Goal: Transaction & Acquisition: Purchase product/service

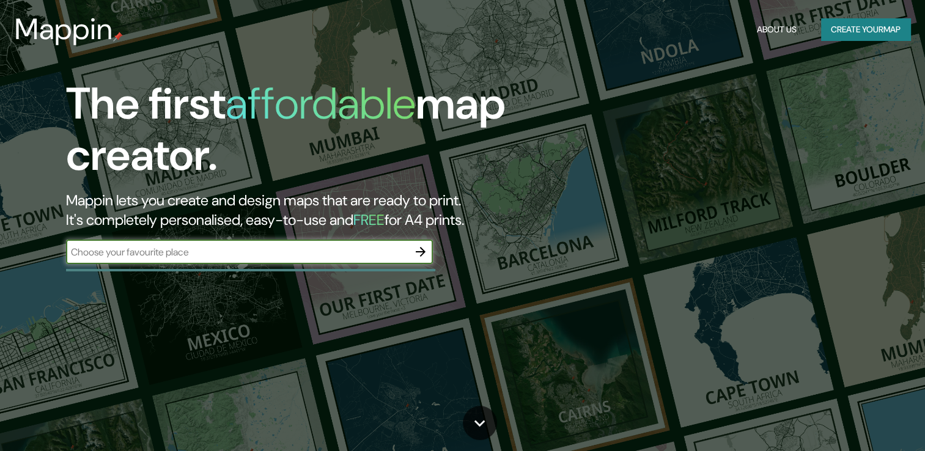
drag, startPoint x: 0, startPoint y: 0, endPoint x: 286, endPoint y: 254, distance: 382.2
click at [286, 254] on input "text" at bounding box center [237, 252] width 342 height 14
type input "[GEOGRAPHIC_DATA][PERSON_NAME]"
click at [419, 251] on icon "button" at bounding box center [420, 251] width 15 height 15
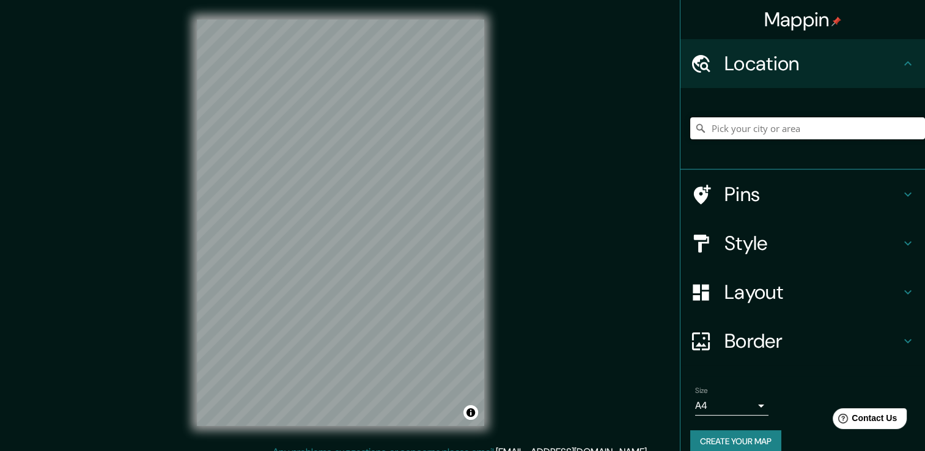
click at [740, 128] on input "Pick your city or area" at bounding box center [807, 128] width 235 height 22
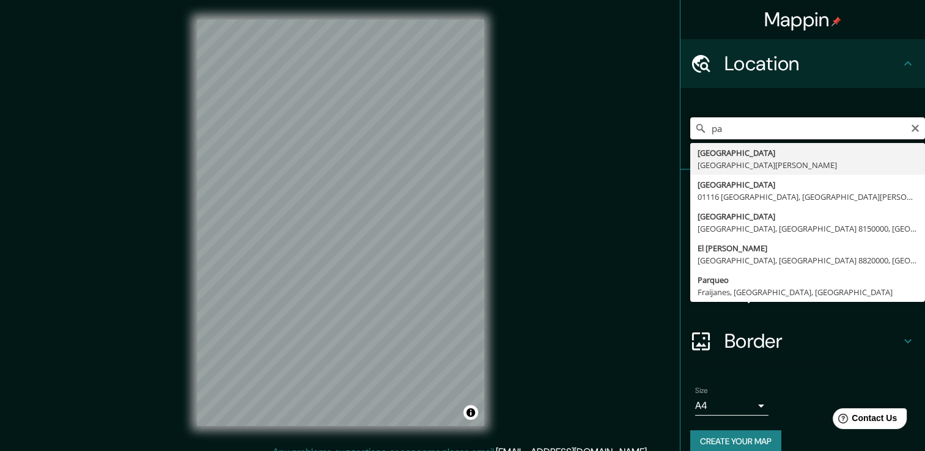
type input "p"
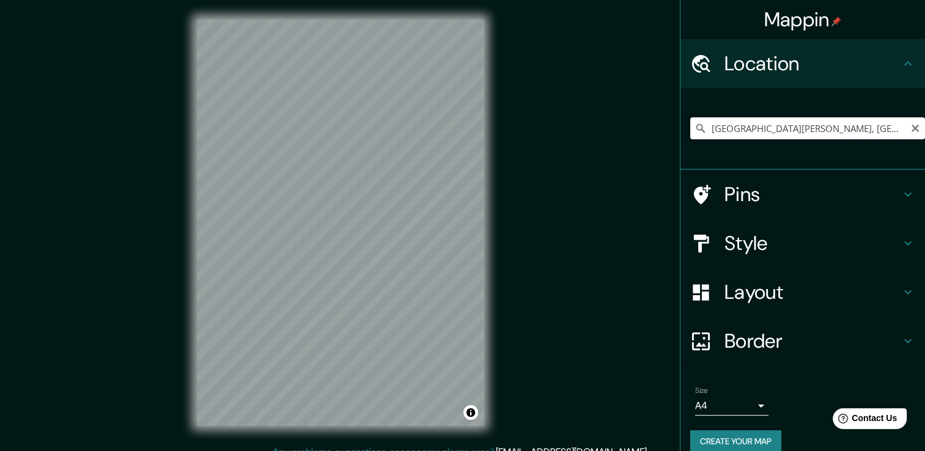
click at [753, 131] on input "[GEOGRAPHIC_DATA][PERSON_NAME], [GEOGRAPHIC_DATA][PERSON_NAME], [GEOGRAPHIC_DAT…" at bounding box center [807, 128] width 235 height 22
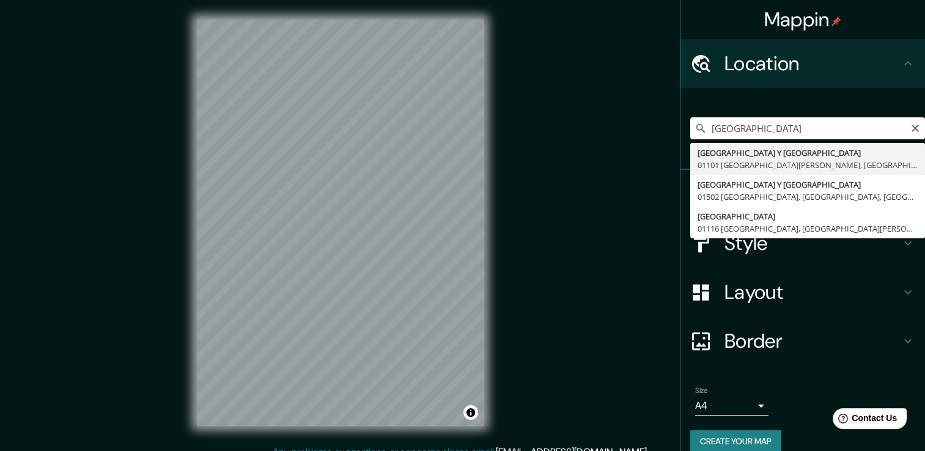
click at [765, 133] on input "[GEOGRAPHIC_DATA]" at bounding box center [807, 128] width 235 height 22
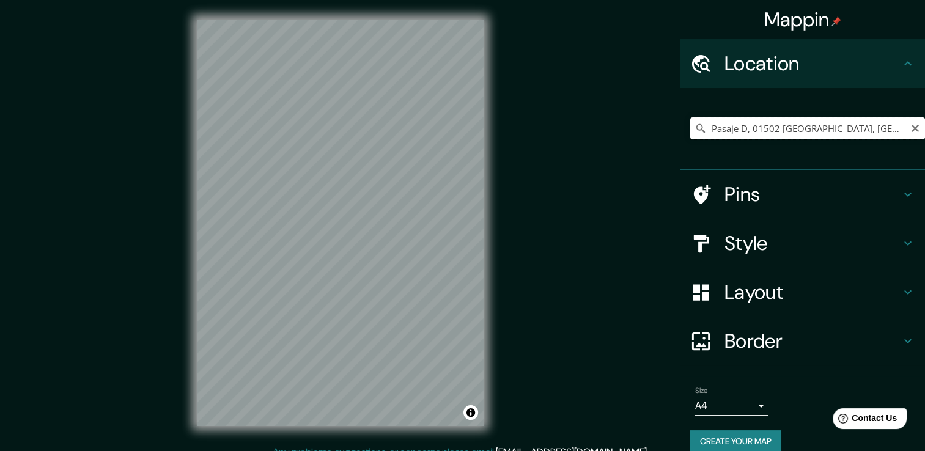
click at [733, 130] on input "Pasaje D, 01502 [GEOGRAPHIC_DATA], [GEOGRAPHIC_DATA], [GEOGRAPHIC_DATA][PERSON_…" at bounding box center [807, 128] width 235 height 22
paste input "je. D 1146, [GEOGRAPHIC_DATA]"
click at [824, 130] on input "Pje C, 01512 Colon, [GEOGRAPHIC_DATA], [GEOGRAPHIC_DATA][PERSON_NAME]" at bounding box center [807, 128] width 235 height 22
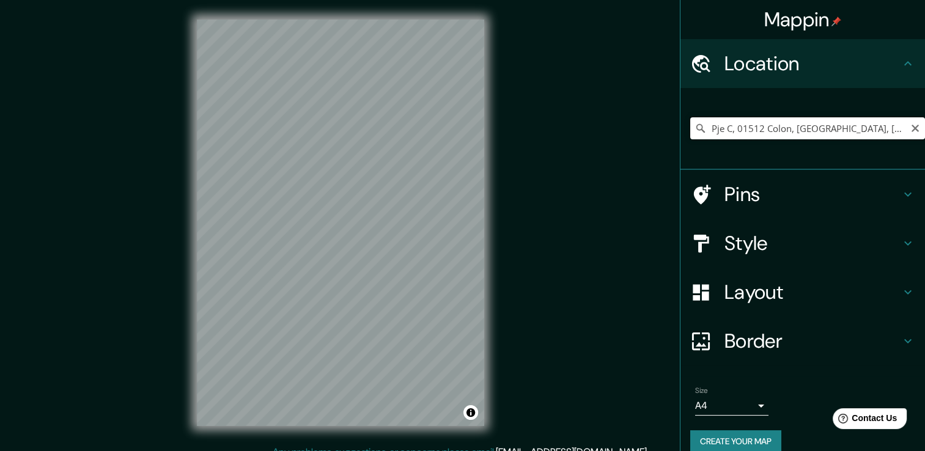
click at [824, 130] on input "Pje C, 01512 Colon, [GEOGRAPHIC_DATA], [GEOGRAPHIC_DATA][PERSON_NAME]" at bounding box center [807, 128] width 235 height 22
paste input ". D 1146, [GEOGRAPHIC_DATA]"
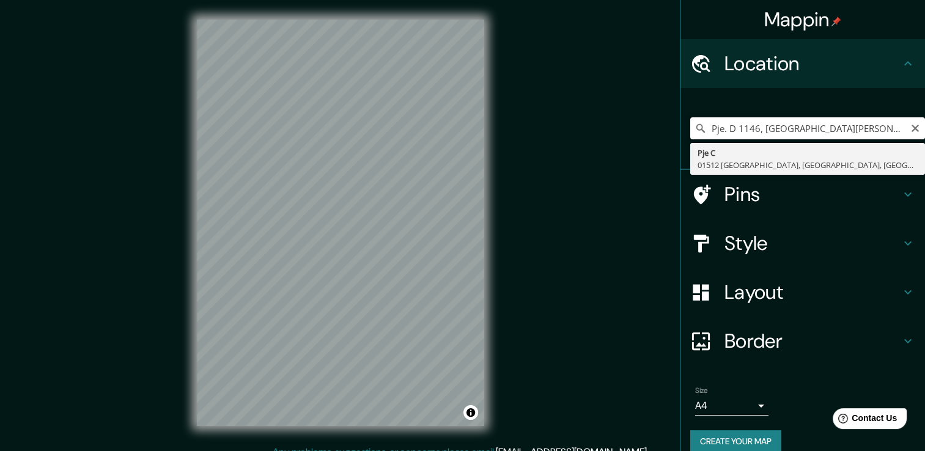
drag, startPoint x: 751, startPoint y: 128, endPoint x: 854, endPoint y: 125, distance: 103.3
click at [854, 125] on input "Pje. D 1146, [GEOGRAPHIC_DATA][PERSON_NAME]" at bounding box center [807, 128] width 235 height 22
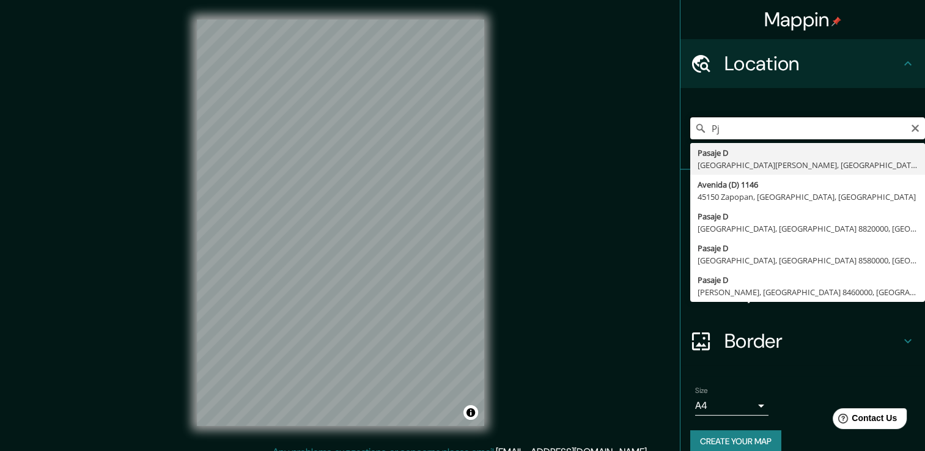
type input "P"
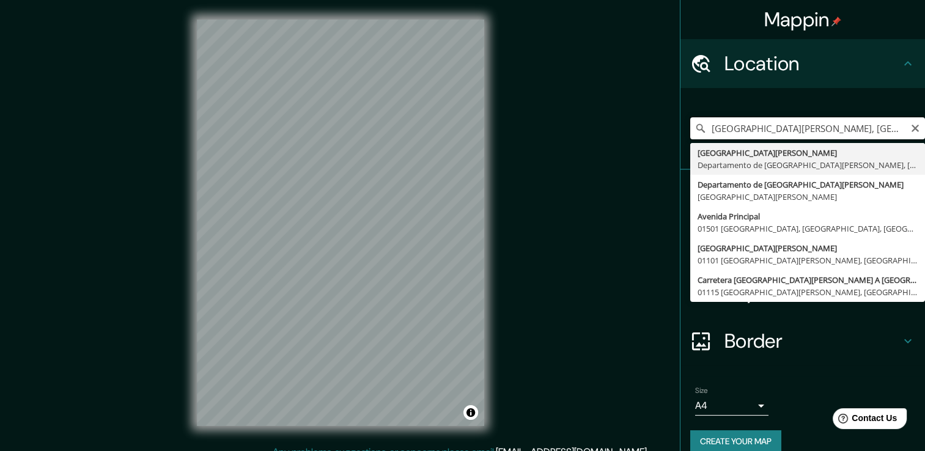
click at [805, 128] on input "[GEOGRAPHIC_DATA][PERSON_NAME], [GEOGRAPHIC_DATA][PERSON_NAME], [GEOGRAPHIC_DAT…" at bounding box center [807, 128] width 235 height 22
paste input "13.6912998, -89.2030075"
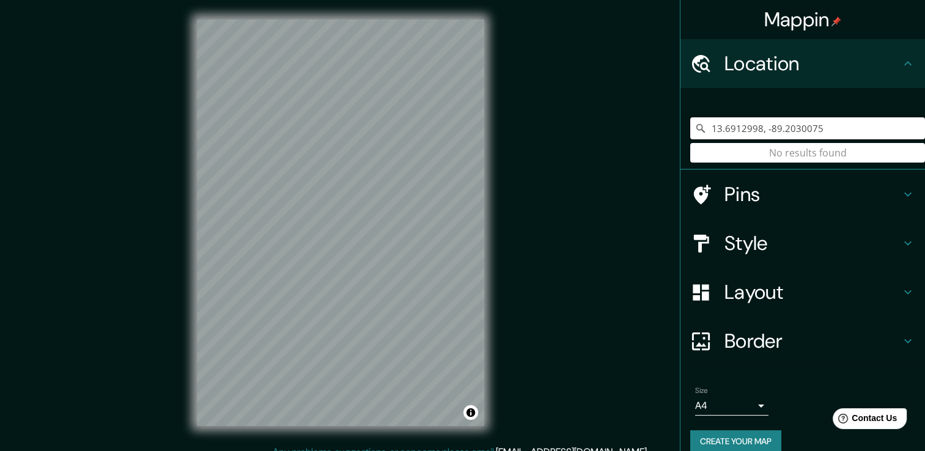
drag, startPoint x: 814, startPoint y: 132, endPoint x: 753, endPoint y: 135, distance: 60.6
click at [753, 135] on input "13.6912998, -89.2030075" at bounding box center [807, 128] width 235 height 22
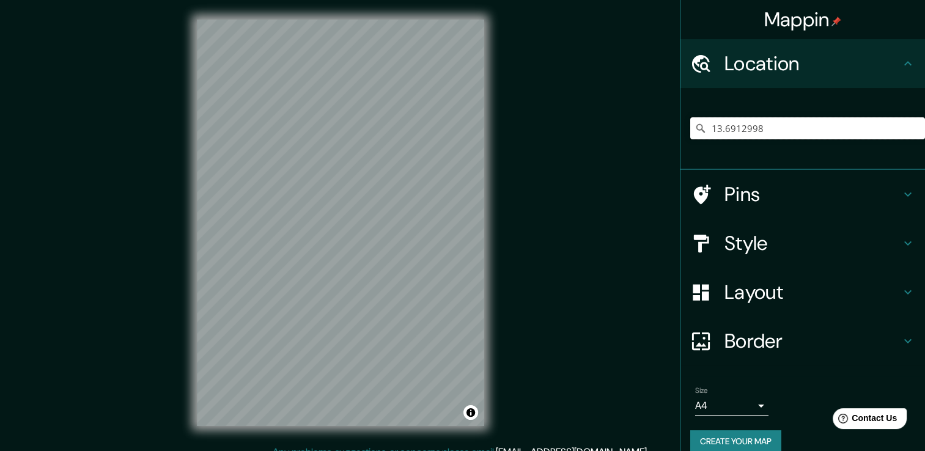
click at [794, 125] on input "13.6912998" at bounding box center [807, 128] width 235 height 22
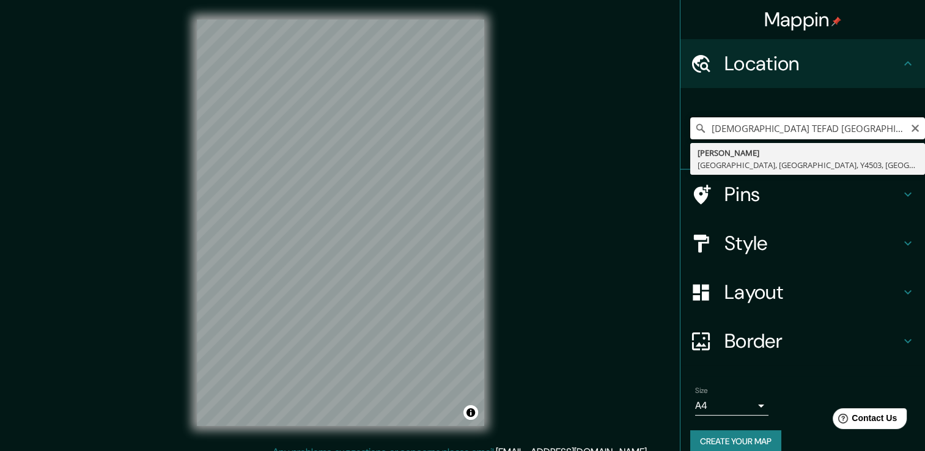
type input "[DEMOGRAPHIC_DATA] TEFAD [GEOGRAPHIC_DATA][PERSON_NAME]"
drag, startPoint x: 837, startPoint y: 126, endPoint x: 674, endPoint y: 144, distance: 164.1
click at [680, 144] on div "[DEMOGRAPHIC_DATA] TEFAD [GEOGRAPHIC_DATA][PERSON_NAME][GEOGRAPHIC_DATA][DEMOGR…" at bounding box center [802, 129] width 244 height 82
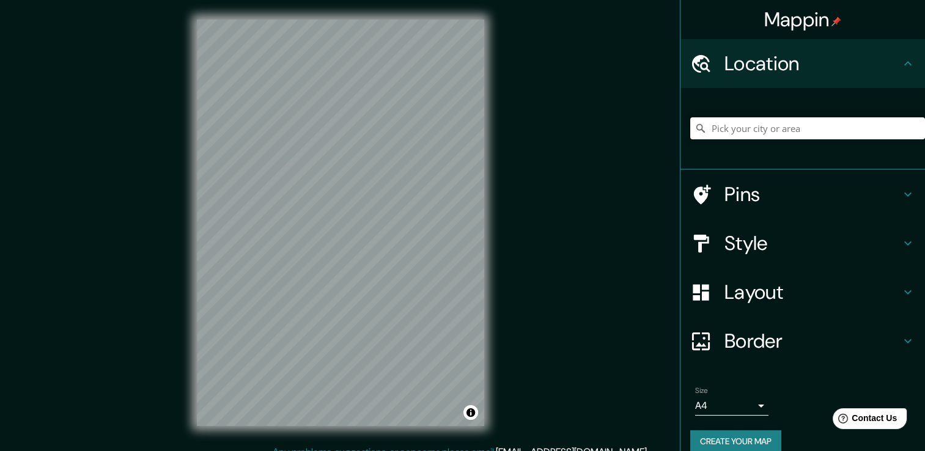
click at [783, 131] on input "Pick your city or area" at bounding box center [807, 128] width 235 height 22
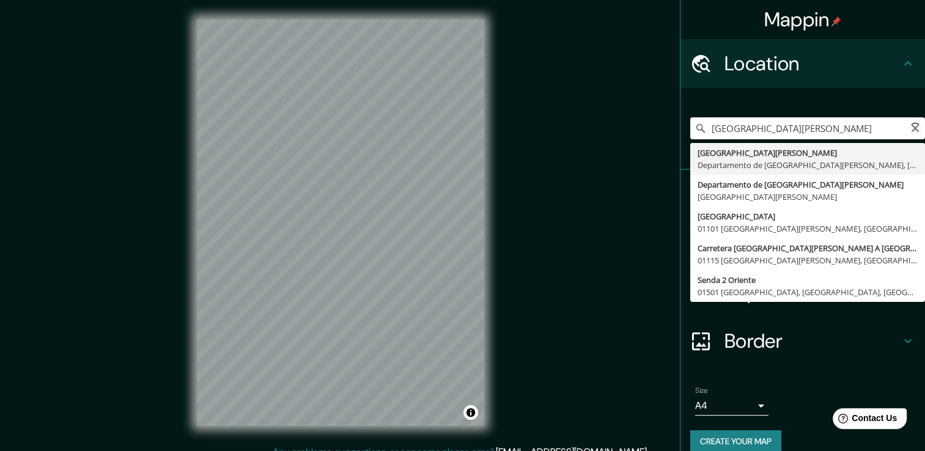
type input "[GEOGRAPHIC_DATA][PERSON_NAME], [GEOGRAPHIC_DATA][PERSON_NAME], [GEOGRAPHIC_DAT…"
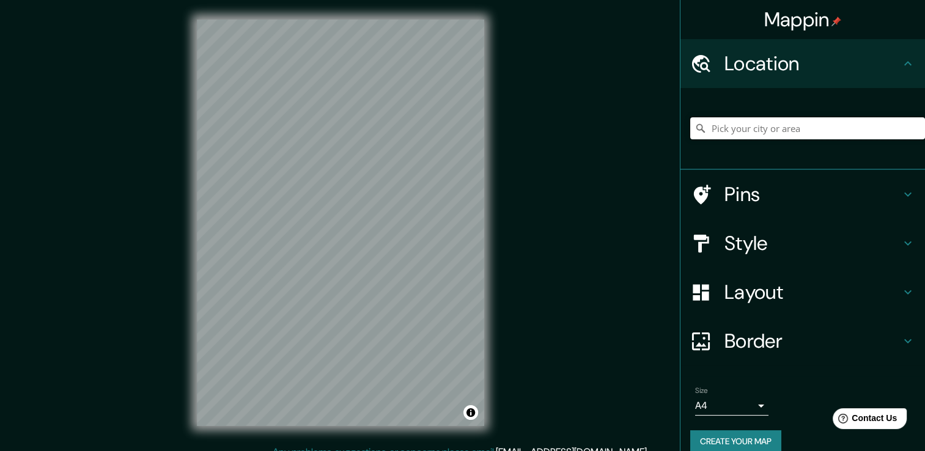
click at [738, 128] on input "Pick your city or area" at bounding box center [807, 128] width 235 height 22
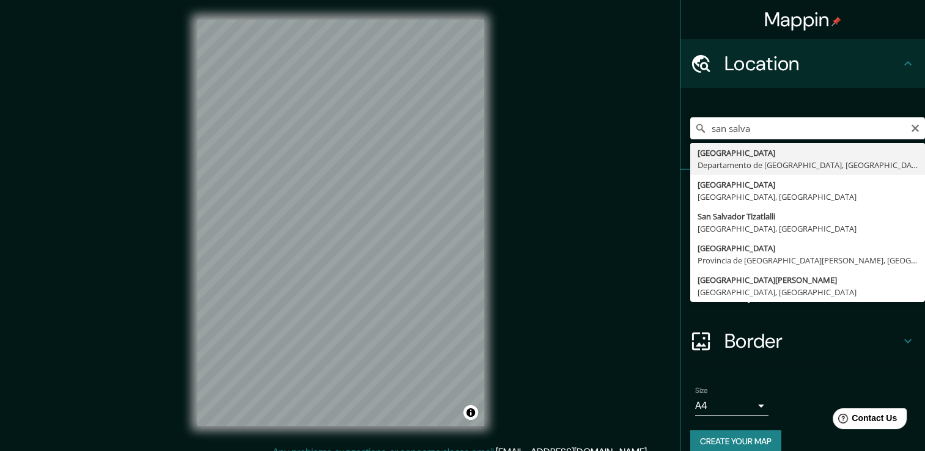
type input "[GEOGRAPHIC_DATA], [GEOGRAPHIC_DATA], [GEOGRAPHIC_DATA]"
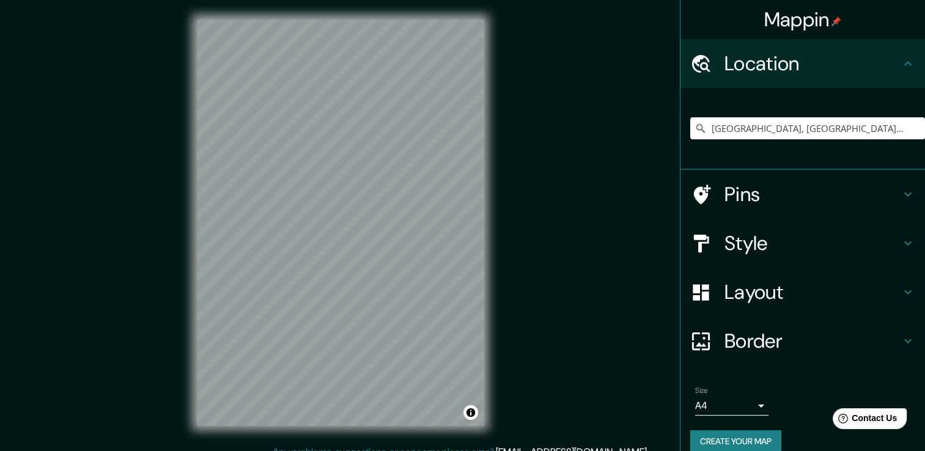
click at [561, 246] on div "Mappin Location [GEOGRAPHIC_DATA], [GEOGRAPHIC_DATA], [GEOGRAPHIC_DATA] Pins St…" at bounding box center [462, 232] width 925 height 464
click at [560, 219] on div "Mappin Location [GEOGRAPHIC_DATA], [GEOGRAPHIC_DATA], [GEOGRAPHIC_DATA] Pins St…" at bounding box center [462, 232] width 925 height 464
click at [830, 286] on h4 "Layout" at bounding box center [812, 292] width 176 height 24
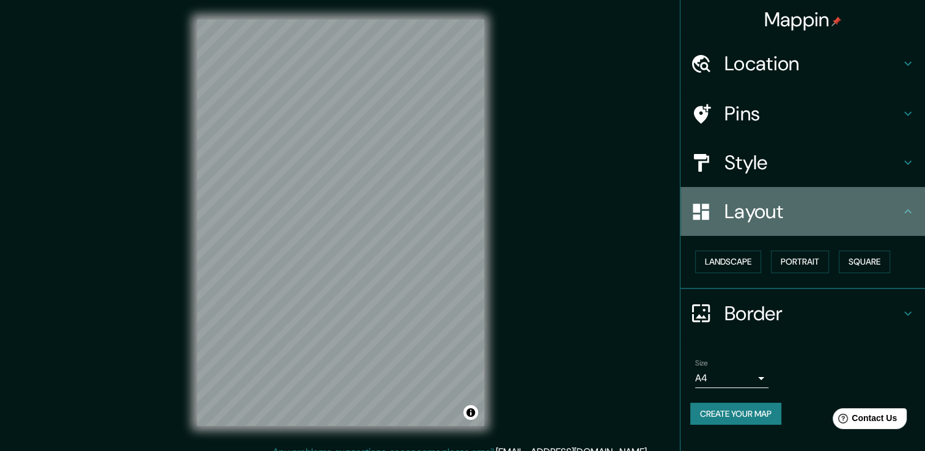
click at [771, 221] on h4 "Layout" at bounding box center [812, 211] width 176 height 24
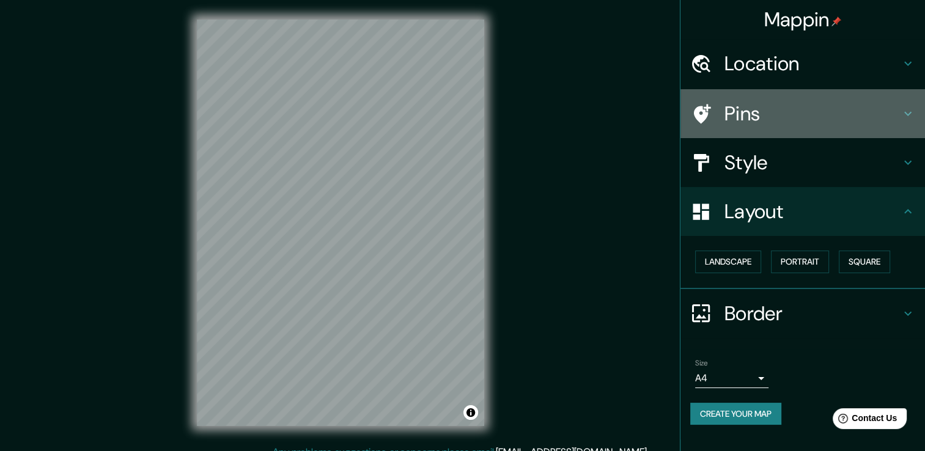
click at [748, 111] on h4 "Pins" at bounding box center [812, 113] width 176 height 24
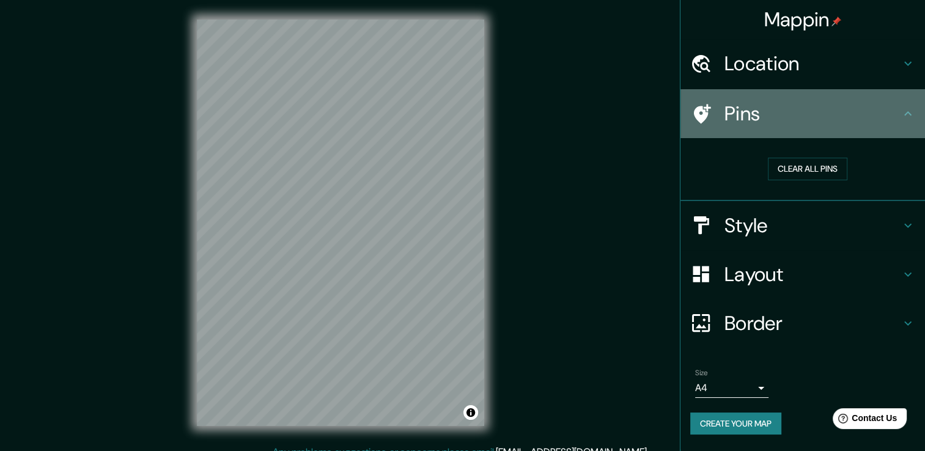
click at [748, 111] on h4 "Pins" at bounding box center [812, 113] width 176 height 24
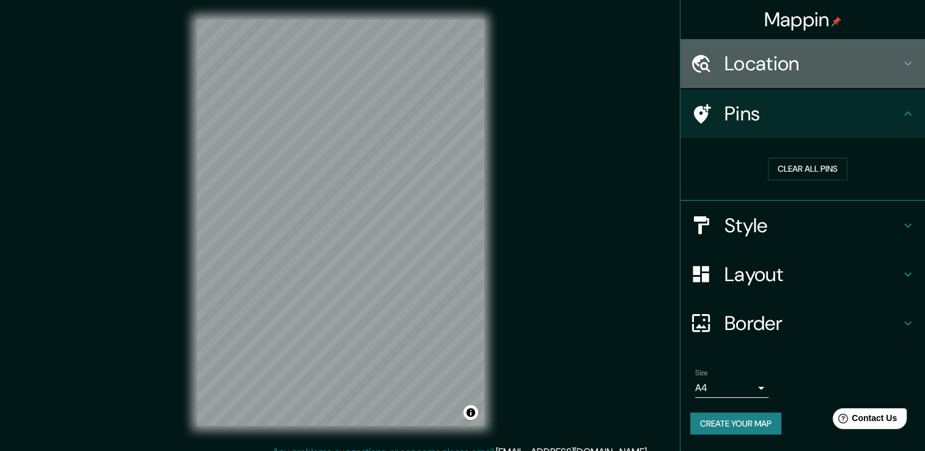
click at [733, 65] on h4 "Location" at bounding box center [812, 63] width 176 height 24
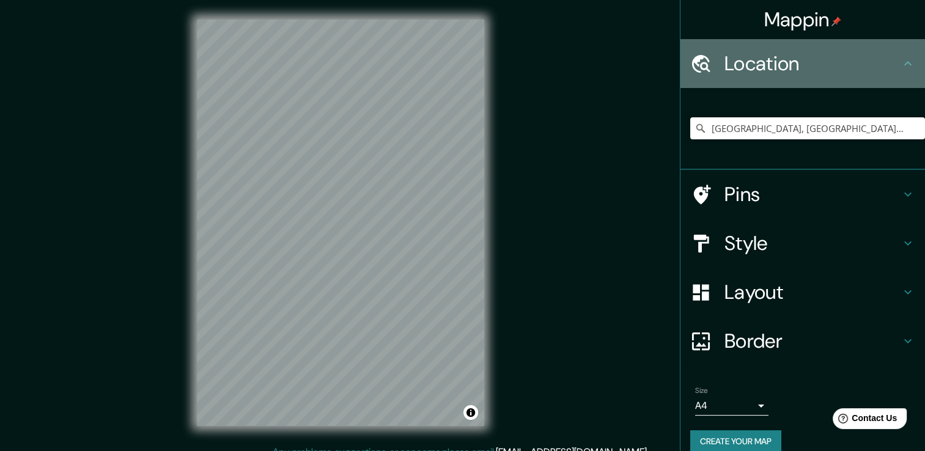
click at [733, 65] on h4 "Location" at bounding box center [812, 63] width 176 height 24
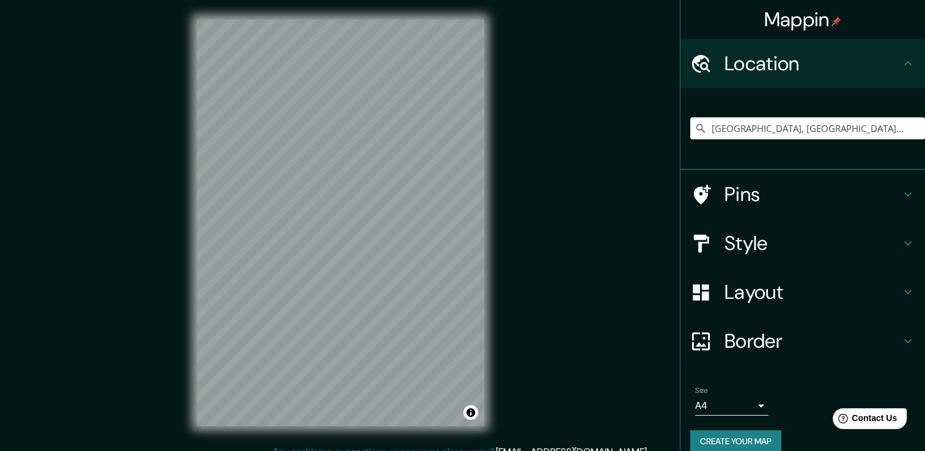
click at [317, 232] on div "© Mapbox © OpenStreetMap Improve this map" at bounding box center [340, 222] width 326 height 445
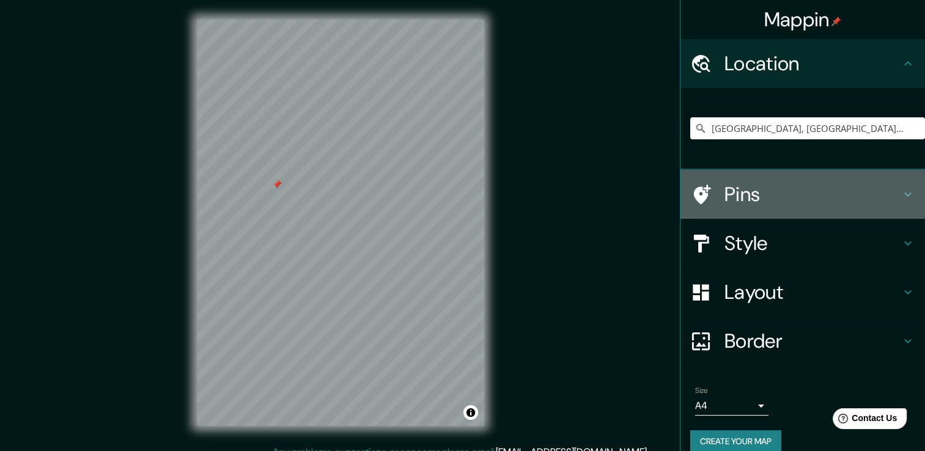
click at [738, 202] on h4 "Pins" at bounding box center [812, 194] width 176 height 24
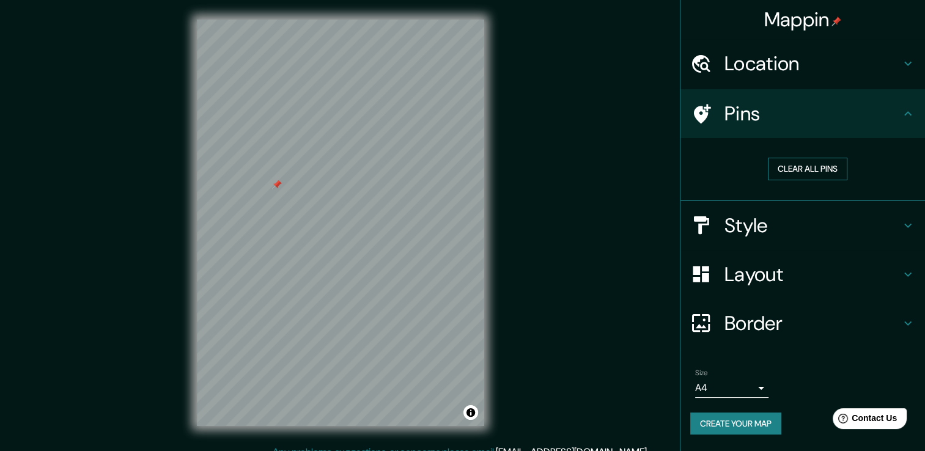
click at [796, 167] on button "Clear all pins" at bounding box center [807, 169] width 79 height 23
click at [149, 219] on div "Mappin Location San Salvador, Departamento de San Salvador, El Salvador Pins Cl…" at bounding box center [462, 232] width 925 height 464
click at [134, 213] on div "Mappin Location San Salvador, Departamento de San Salvador, El Salvador Pins Cl…" at bounding box center [462, 232] width 925 height 464
click at [596, 277] on div "Mappin Location San Salvador, Departamento de San Salvador, El Salvador Pins Cl…" at bounding box center [462, 232] width 925 height 464
click at [790, 169] on button "Clear all pins" at bounding box center [807, 169] width 79 height 23
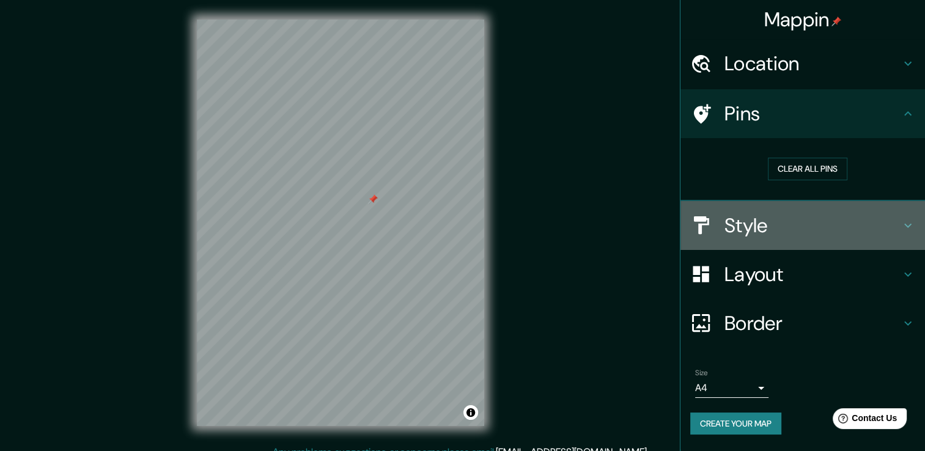
click at [756, 239] on div "Style" at bounding box center [802, 225] width 244 height 49
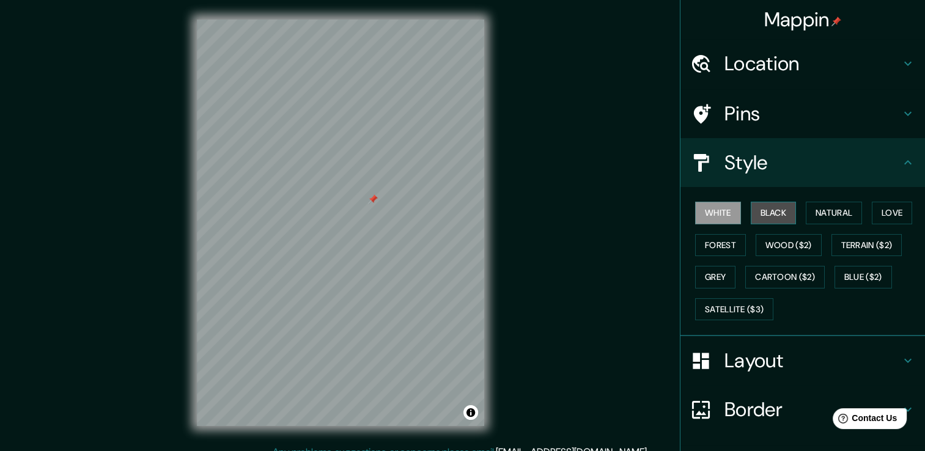
click at [768, 213] on button "Black" at bounding box center [773, 213] width 46 height 23
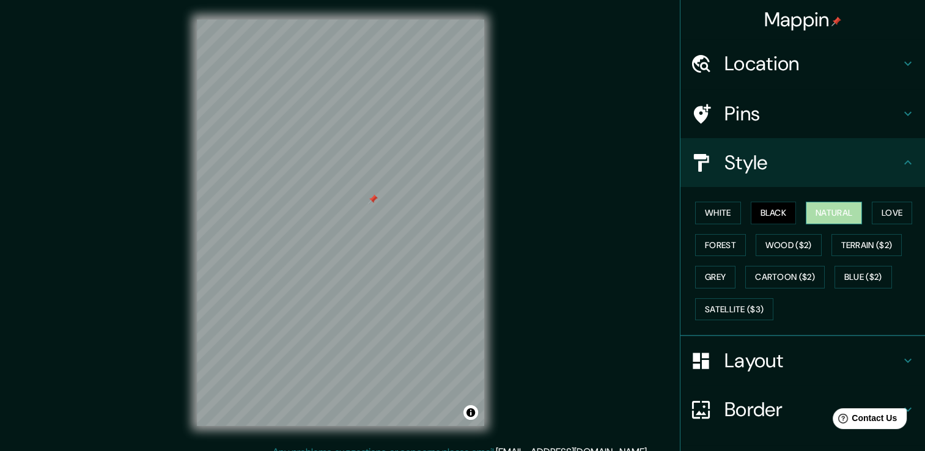
click at [816, 219] on button "Natural" at bounding box center [833, 213] width 56 height 23
click at [890, 212] on button "Love" at bounding box center [891, 213] width 40 height 23
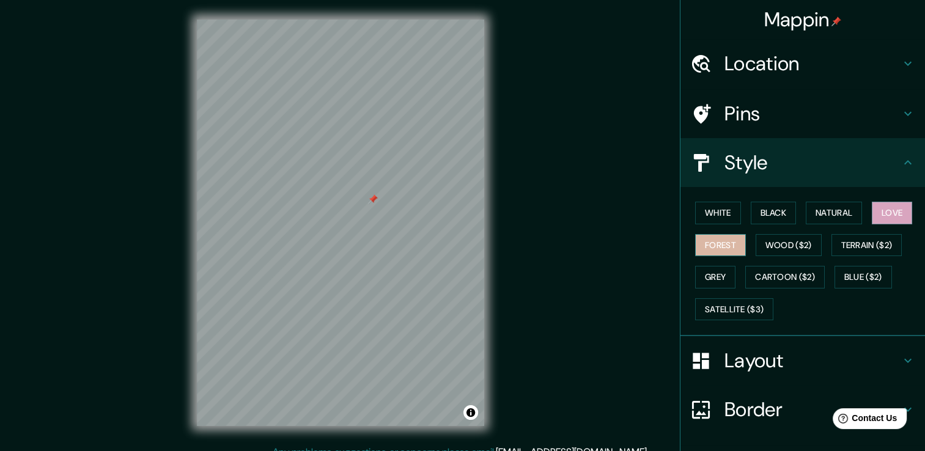
click at [725, 238] on button "Forest" at bounding box center [720, 245] width 51 height 23
click at [777, 250] on button "Wood ($2)" at bounding box center [788, 245] width 66 height 23
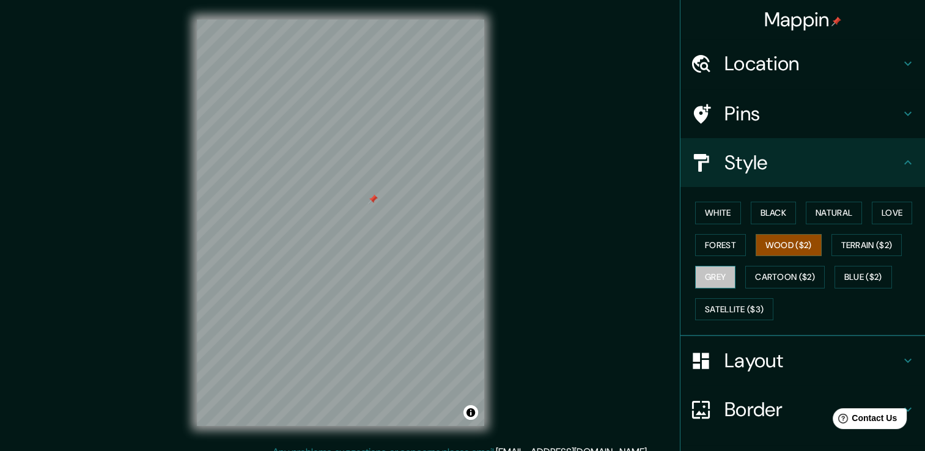
click at [703, 277] on button "Grey" at bounding box center [715, 277] width 40 height 23
click at [760, 209] on button "Black" at bounding box center [773, 213] width 46 height 23
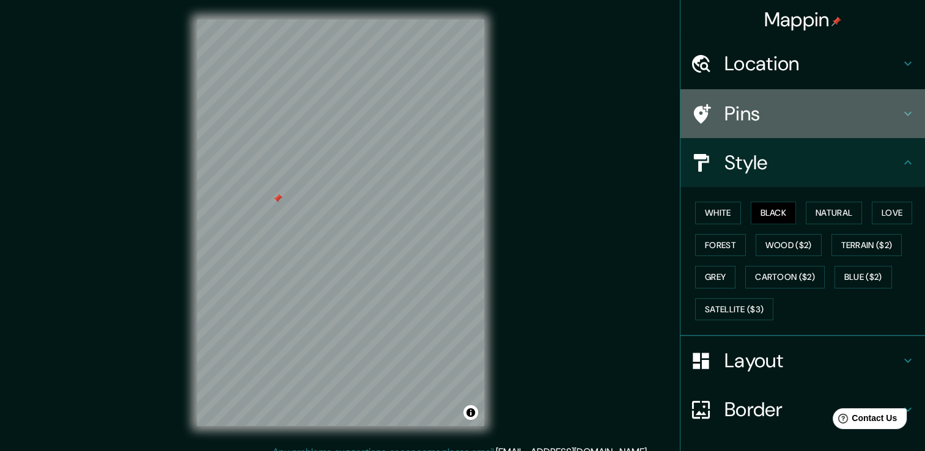
click at [728, 123] on h4 "Pins" at bounding box center [812, 113] width 176 height 24
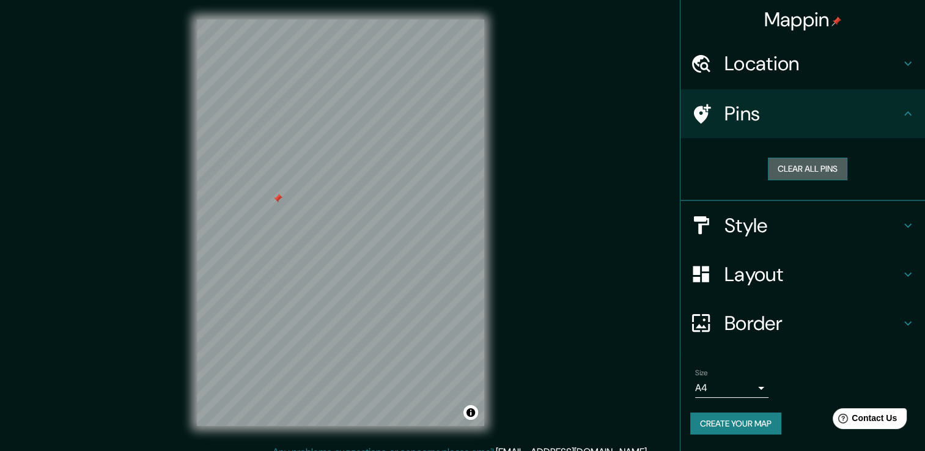
click at [794, 164] on button "Clear all pins" at bounding box center [807, 169] width 79 height 23
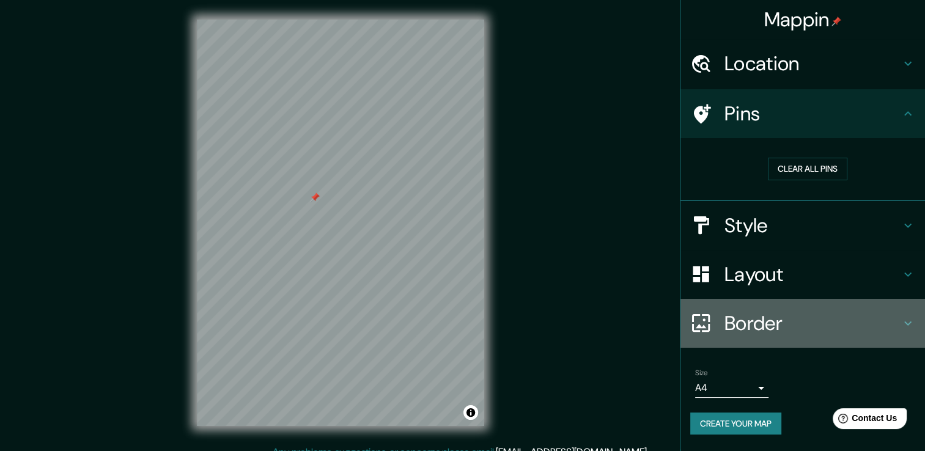
click at [783, 331] on h4 "Border" at bounding box center [812, 323] width 176 height 24
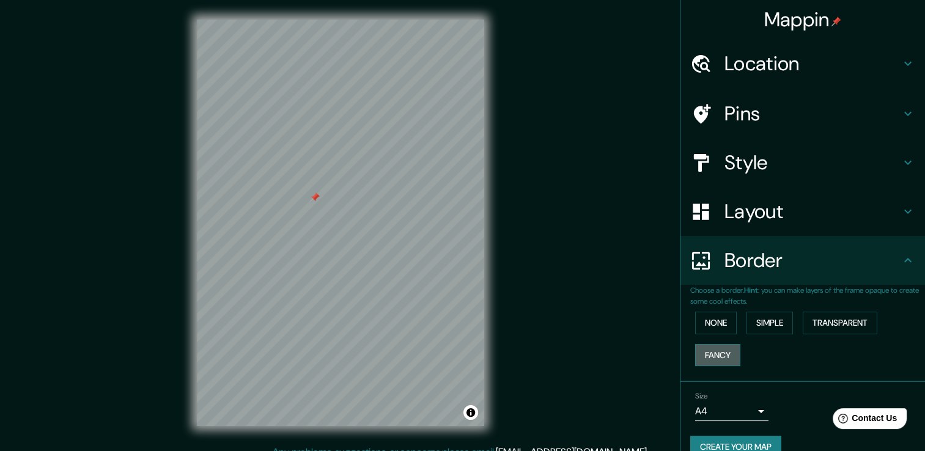
click at [713, 357] on button "Fancy" at bounding box center [717, 355] width 45 height 23
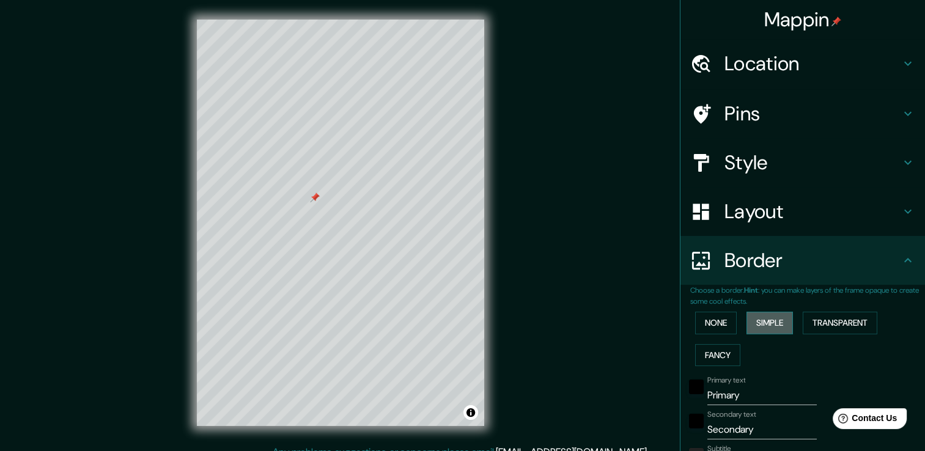
click at [760, 324] on button "Simple" at bounding box center [769, 323] width 46 height 23
click at [708, 325] on button "None" at bounding box center [716, 323] width 42 height 23
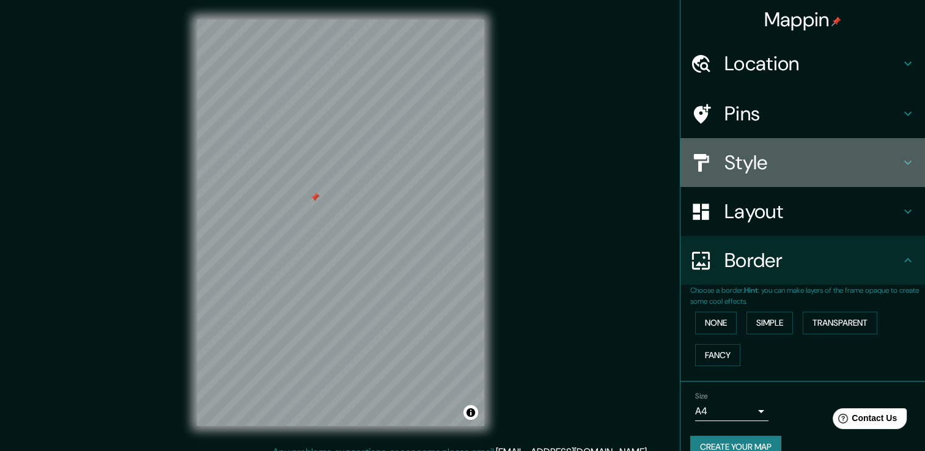
click at [762, 163] on h4 "Style" at bounding box center [812, 162] width 176 height 24
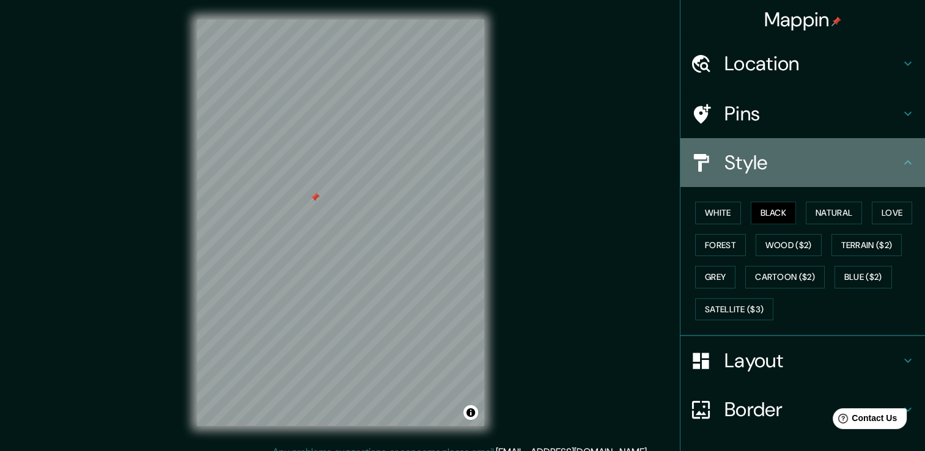
click at [762, 163] on h4 "Style" at bounding box center [812, 162] width 176 height 24
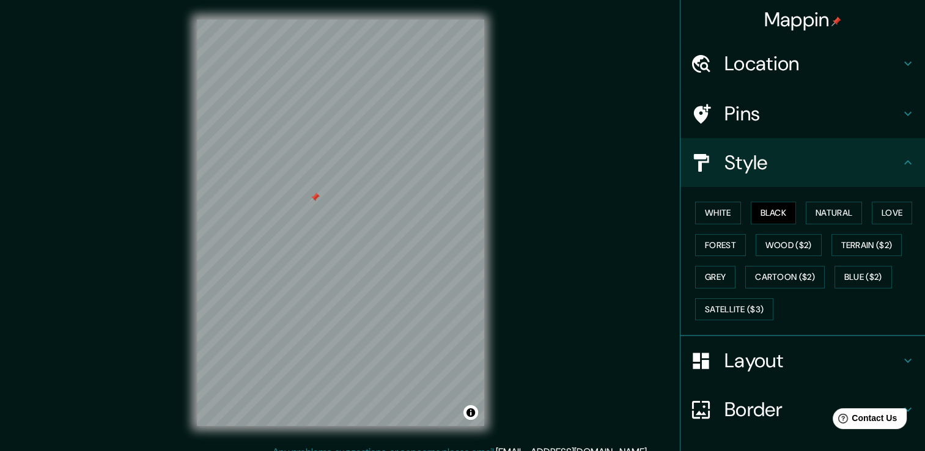
scroll to position [82, 0]
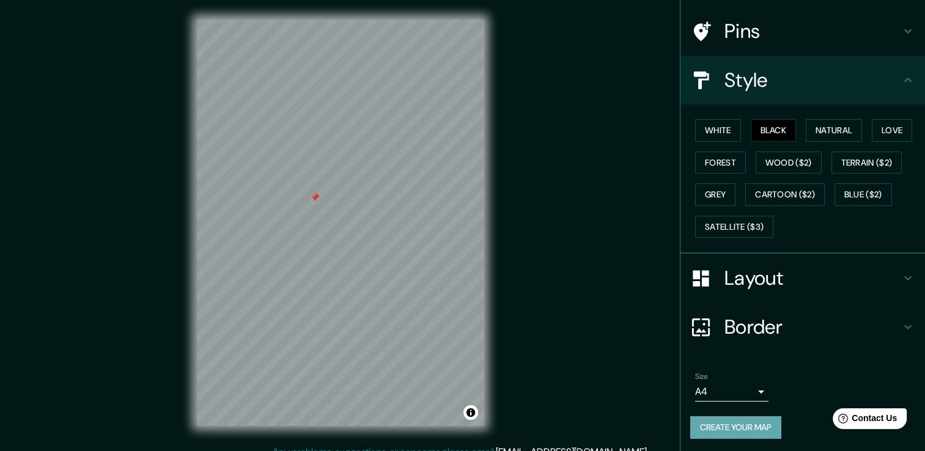
click at [741, 429] on button "Create your map" at bounding box center [735, 427] width 91 height 23
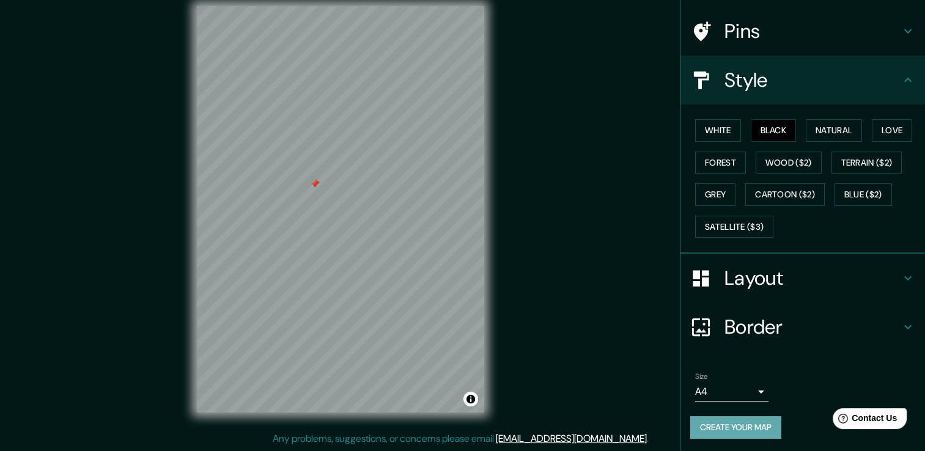
click at [733, 430] on button "Create your map" at bounding box center [735, 427] width 91 height 23
drag, startPoint x: 551, startPoint y: 274, endPoint x: 560, endPoint y: 293, distance: 21.0
click at [560, 293] on div "Mappin Location San Salvador, Departamento de San Salvador, El Salvador Pins St…" at bounding box center [462, 219] width 925 height 464
click at [714, 126] on button "White" at bounding box center [718, 130] width 46 height 23
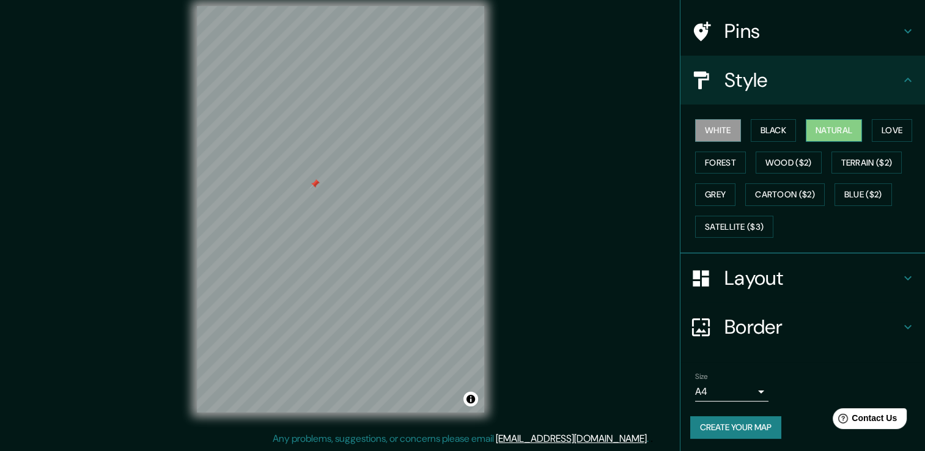
click at [841, 136] on button "Natural" at bounding box center [833, 130] width 56 height 23
click at [772, 131] on button "Black" at bounding box center [773, 130] width 46 height 23
click at [714, 131] on button "White" at bounding box center [718, 130] width 46 height 23
click at [768, 125] on button "Black" at bounding box center [773, 130] width 46 height 23
